Goal: Information Seeking & Learning: Learn about a topic

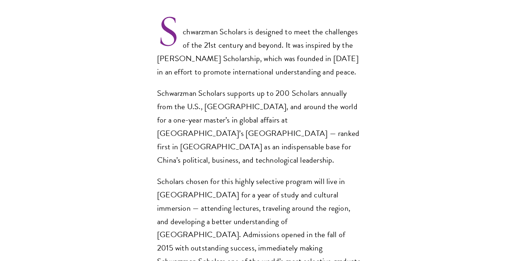
scroll to position [529, 0]
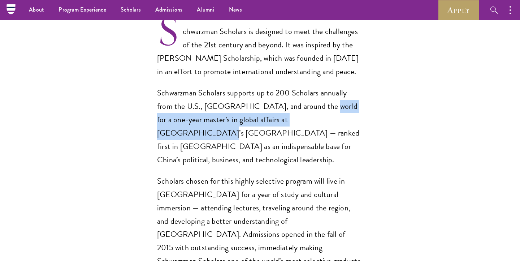
drag, startPoint x: 294, startPoint y: 92, endPoint x: 296, endPoint y: 105, distance: 13.5
click at [296, 105] on p "Schwarzman Scholars supports up to 200 Scholars annually from the U.S., China, …" at bounding box center [260, 126] width 206 height 80
copy p "one-year master’s in global affairs at Beijing’s Tsinghua University"
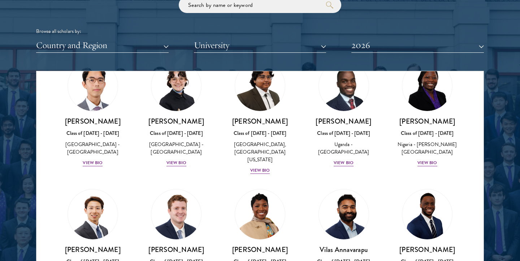
scroll to position [185, 0]
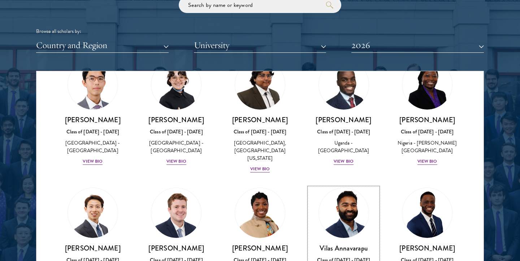
click at [336, 199] on img at bounding box center [343, 212] width 55 height 55
